Goal: Task Accomplishment & Management: Use online tool/utility

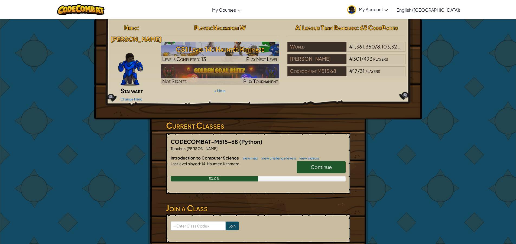
click at [330, 164] on span "Continue" at bounding box center [321, 167] width 21 height 6
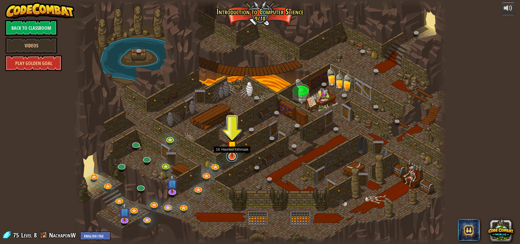
click at [230, 158] on link at bounding box center [231, 156] width 11 height 11
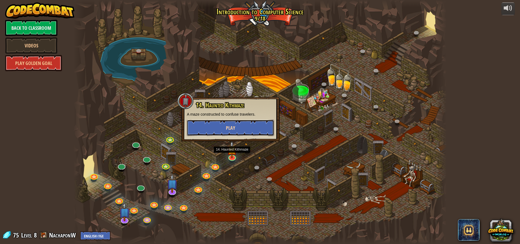
click at [252, 131] on button "Play" at bounding box center [230, 128] width 87 height 16
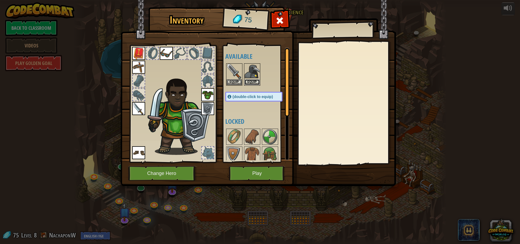
drag, startPoint x: 251, startPoint y: 81, endPoint x: 251, endPoint y: 87, distance: 6.0
click at [251, 81] on button "Equip" at bounding box center [252, 82] width 15 height 6
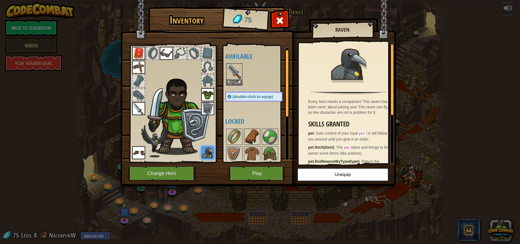
scroll to position [27, 0]
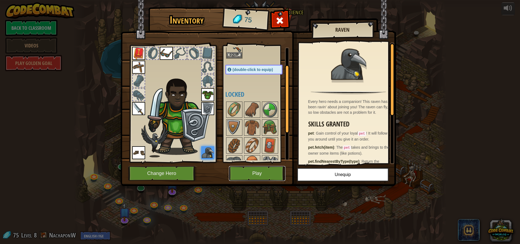
click at [253, 178] on button "Play" at bounding box center [257, 173] width 57 height 15
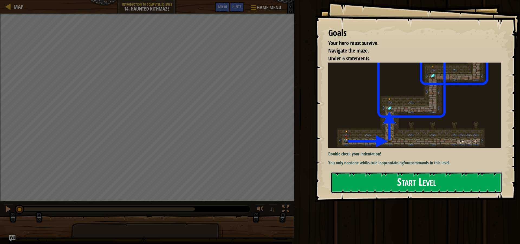
click at [386, 174] on button "Start Level" at bounding box center [416, 182] width 171 height 21
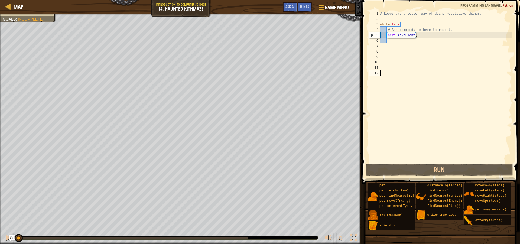
click at [397, 40] on div "# Loops are a better way of doing repetitive things. while True : # Add command…" at bounding box center [445, 92] width 133 height 162
click at [388, 43] on div "# Loops are a better way of doing repetitive things. while True : # Add command…" at bounding box center [445, 92] width 133 height 162
click at [387, 43] on div "# Loops are a better way of doing repetitive things. while True : # Add command…" at bounding box center [445, 92] width 133 height 162
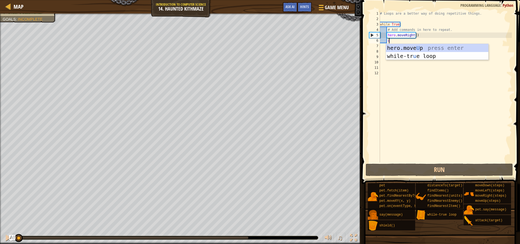
type textarea "up"
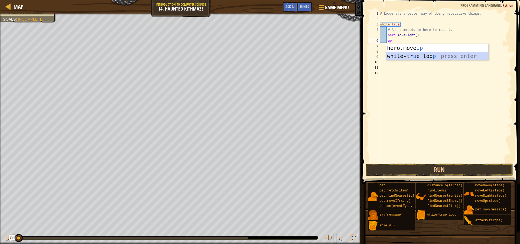
click at [430, 56] on div "hero.move Up press enter while-tr u e loo p press enter" at bounding box center [437, 60] width 102 height 32
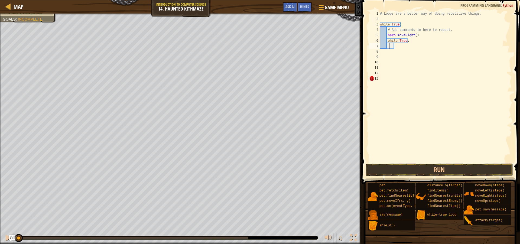
click at [389, 48] on div "# Loops are a better way of doing repetitive things. while True : # Add command…" at bounding box center [445, 92] width 133 height 162
type textarea "up"
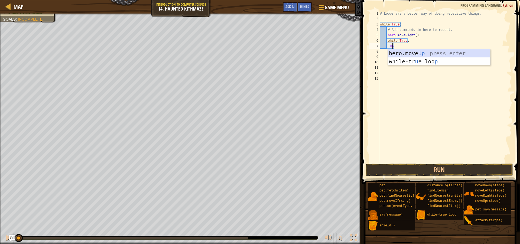
click at [427, 55] on div "hero.move Up press enter while-tr u e loo p press enter" at bounding box center [439, 65] width 102 height 32
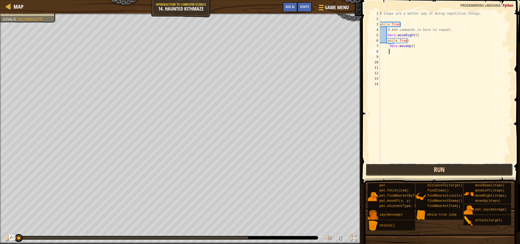
click at [419, 169] on button "Run" at bounding box center [439, 170] width 147 height 12
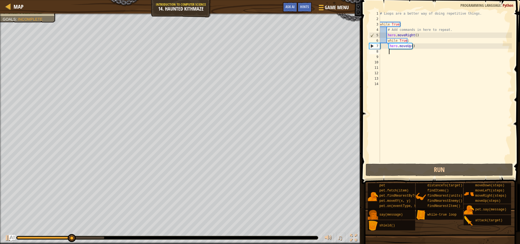
click at [414, 36] on div "# Loops are a better way of doing repetitive things. while True : # Add command…" at bounding box center [445, 92] width 133 height 162
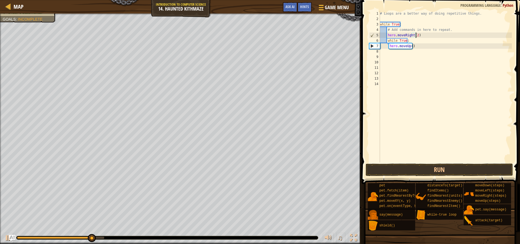
scroll to position [2, 3]
click at [428, 168] on button "Run" at bounding box center [439, 170] width 147 height 12
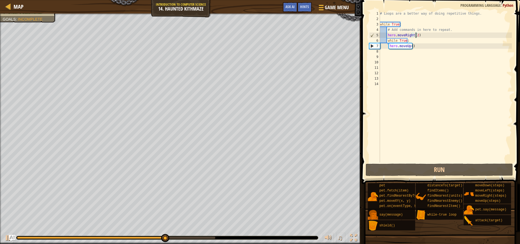
click at [411, 47] on div "# Loops are a better way of doing repetitive things. while True : # Add command…" at bounding box center [445, 92] width 133 height 162
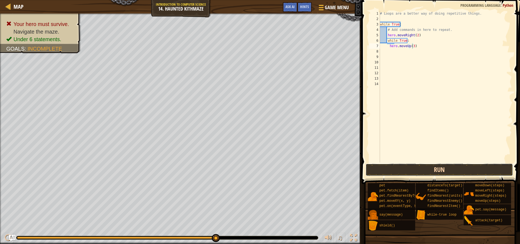
click at [429, 164] on button "Run" at bounding box center [439, 170] width 147 height 12
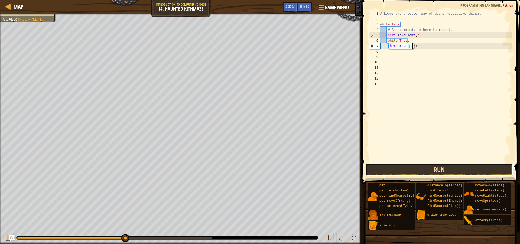
click at [429, 168] on button "Run" at bounding box center [439, 170] width 147 height 12
click at [442, 168] on button "Run" at bounding box center [439, 170] width 147 height 12
click at [428, 167] on button "Run" at bounding box center [439, 170] width 147 height 12
click at [420, 171] on button "Run" at bounding box center [439, 170] width 147 height 12
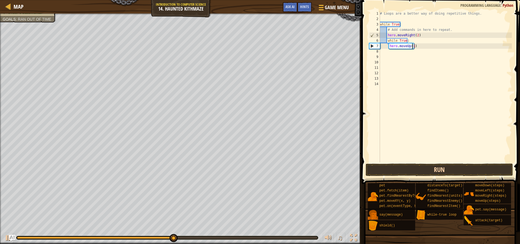
type textarea "hero.moveUp(1)"
click at [424, 170] on button "Run" at bounding box center [439, 170] width 147 height 12
